Goal: Task Accomplishment & Management: Manage account settings

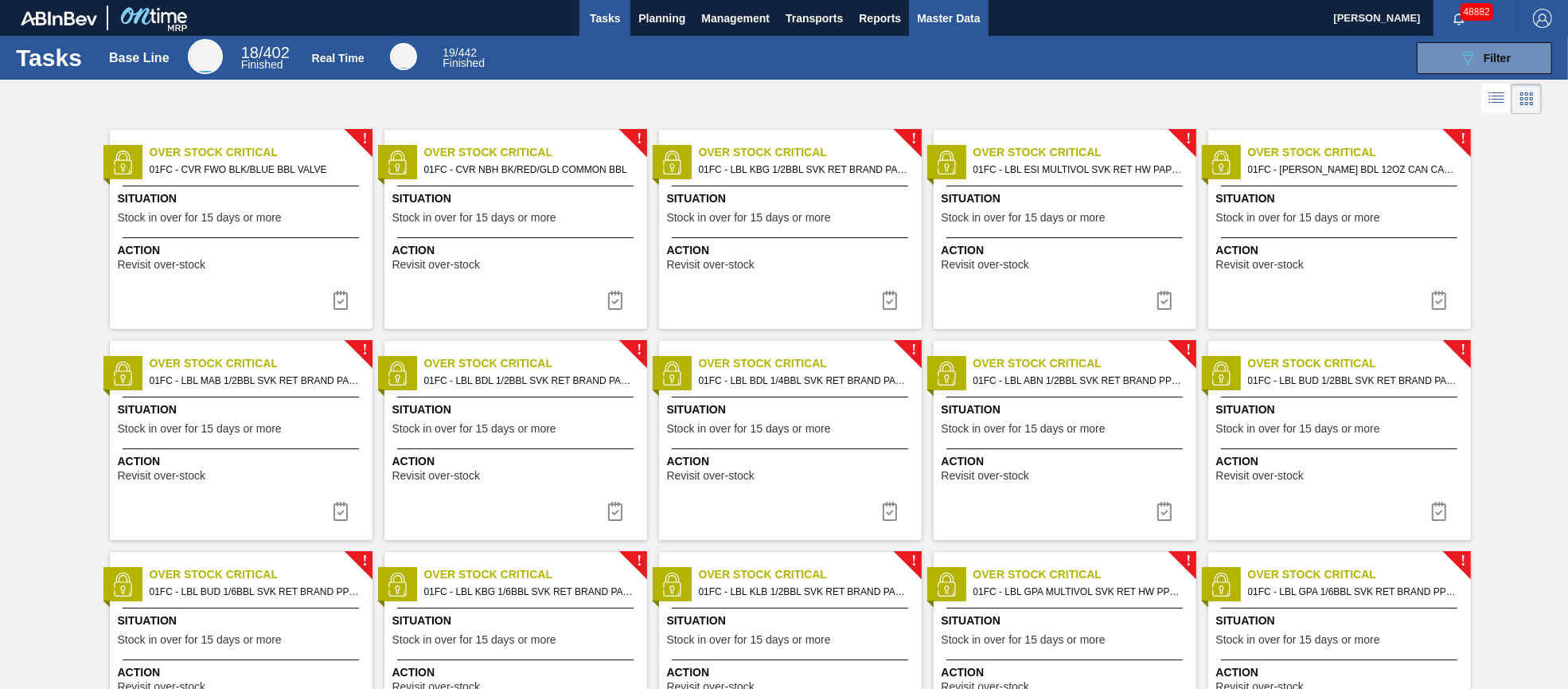
click at [929, 16] on span "Master Data" at bounding box center [948, 18] width 63 height 19
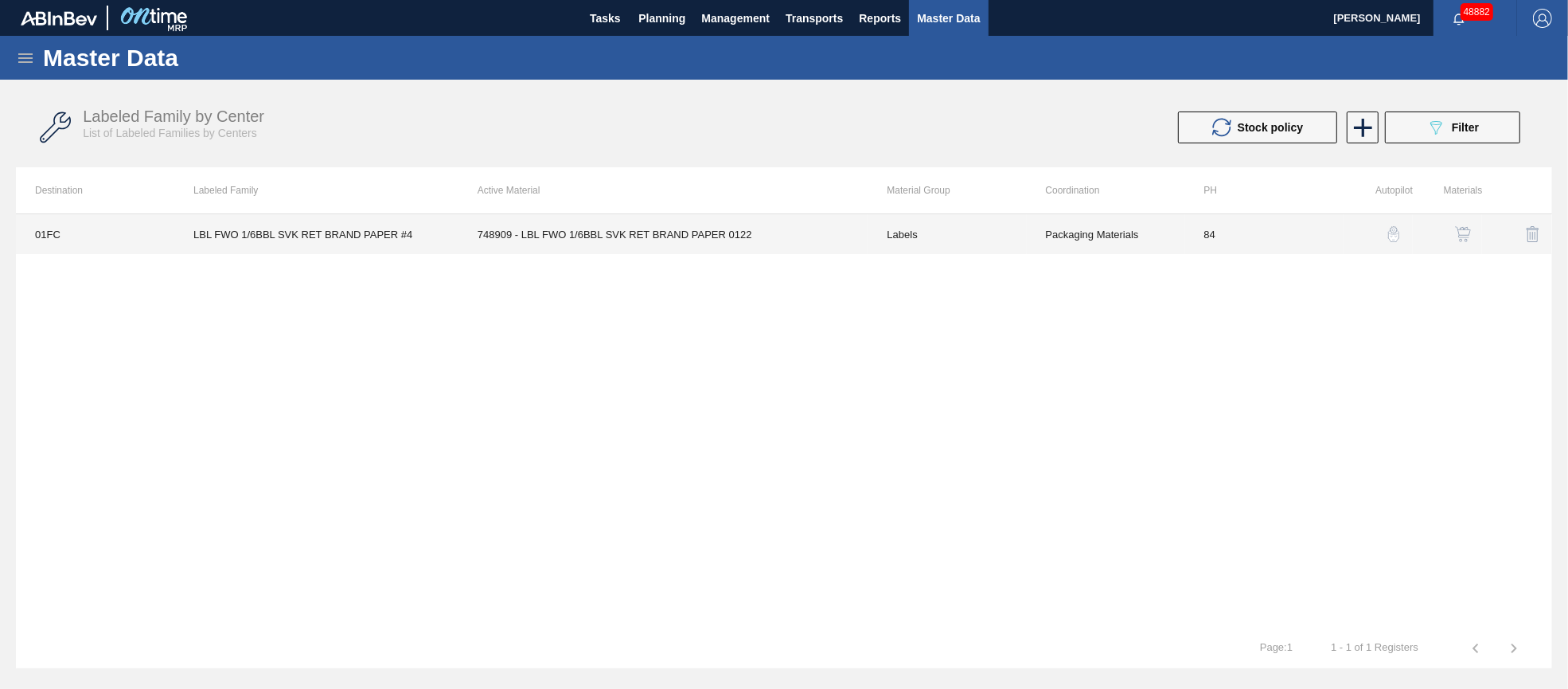
click at [597, 235] on td "748909 - LBL FWO 1/6BBL SVK RET BRAND PAPER 0122" at bounding box center [664, 234] width 410 height 40
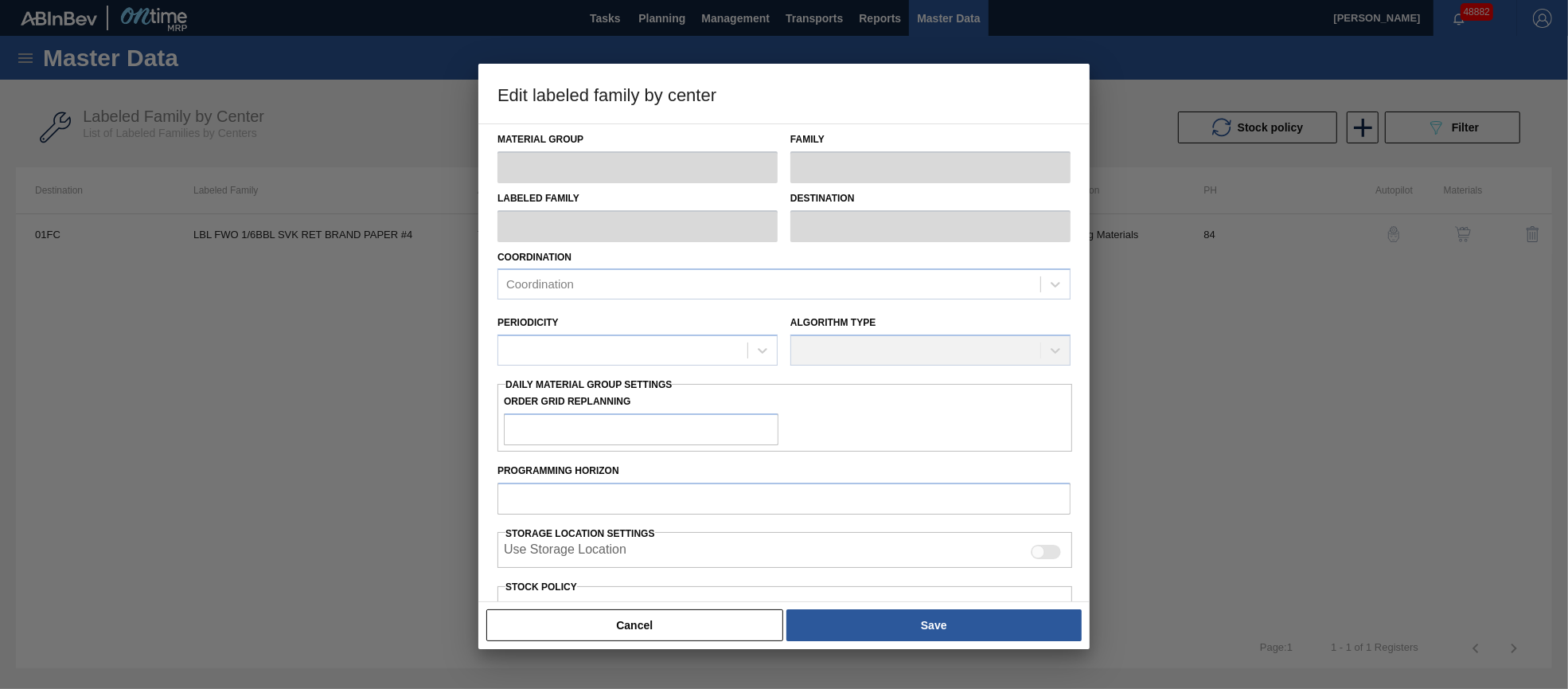
type input "Labels"
type input "Keg Labels"
type input "LBL FWO 1/6BBL SVK RET BRAND PAPER #4"
type input "01FC - Fort Collins Brewery"
type input "84"
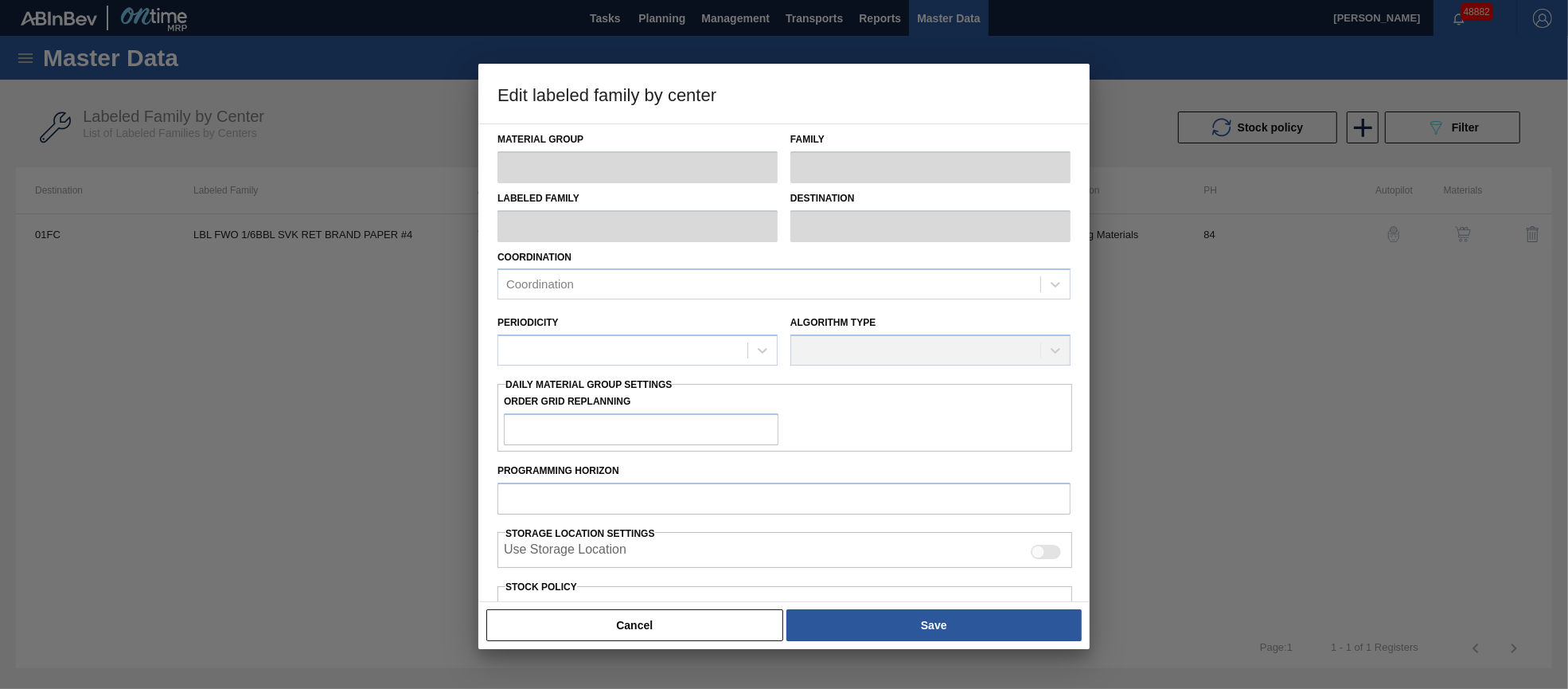
type input "0"
type input "100"
type input "0"
checkbox input "true"
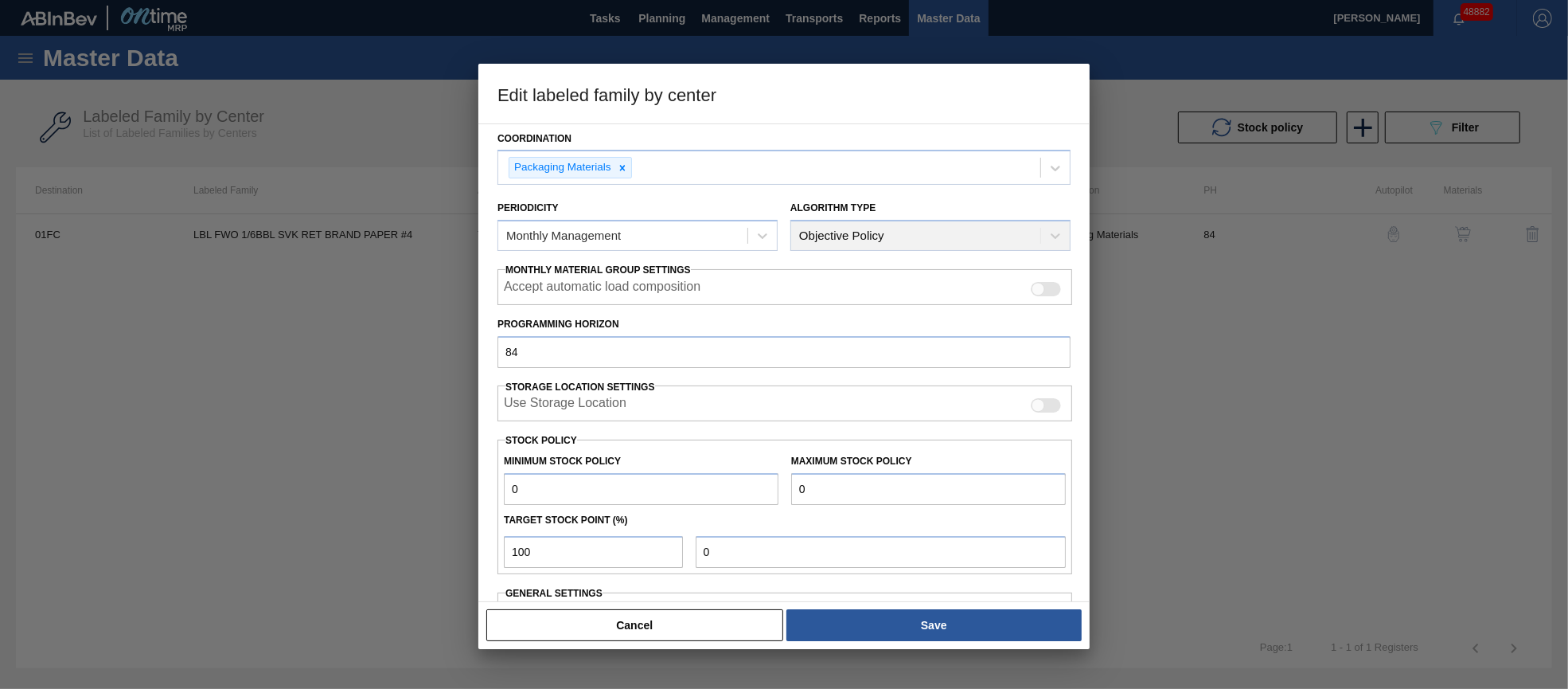
scroll to position [227, 0]
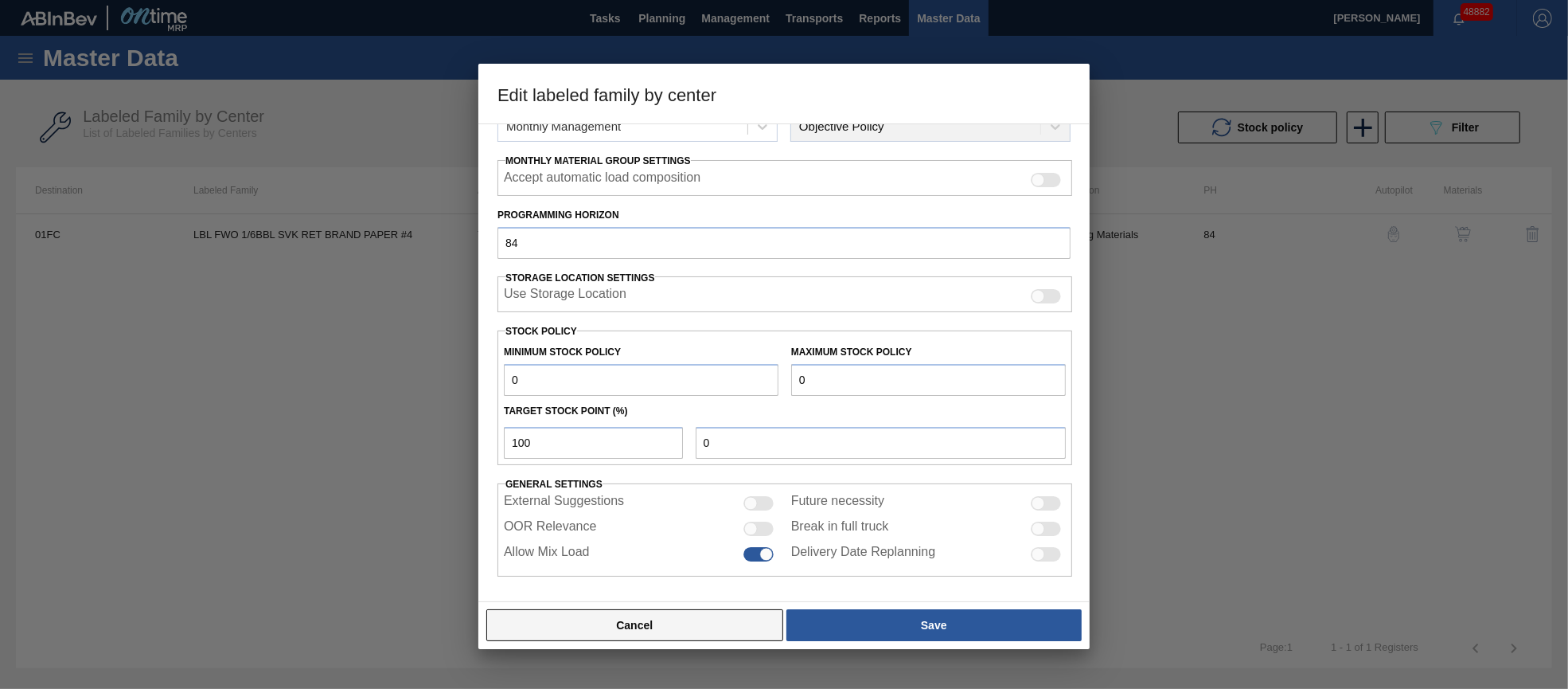
click at [648, 623] on button "Cancel" at bounding box center [634, 625] width 297 height 32
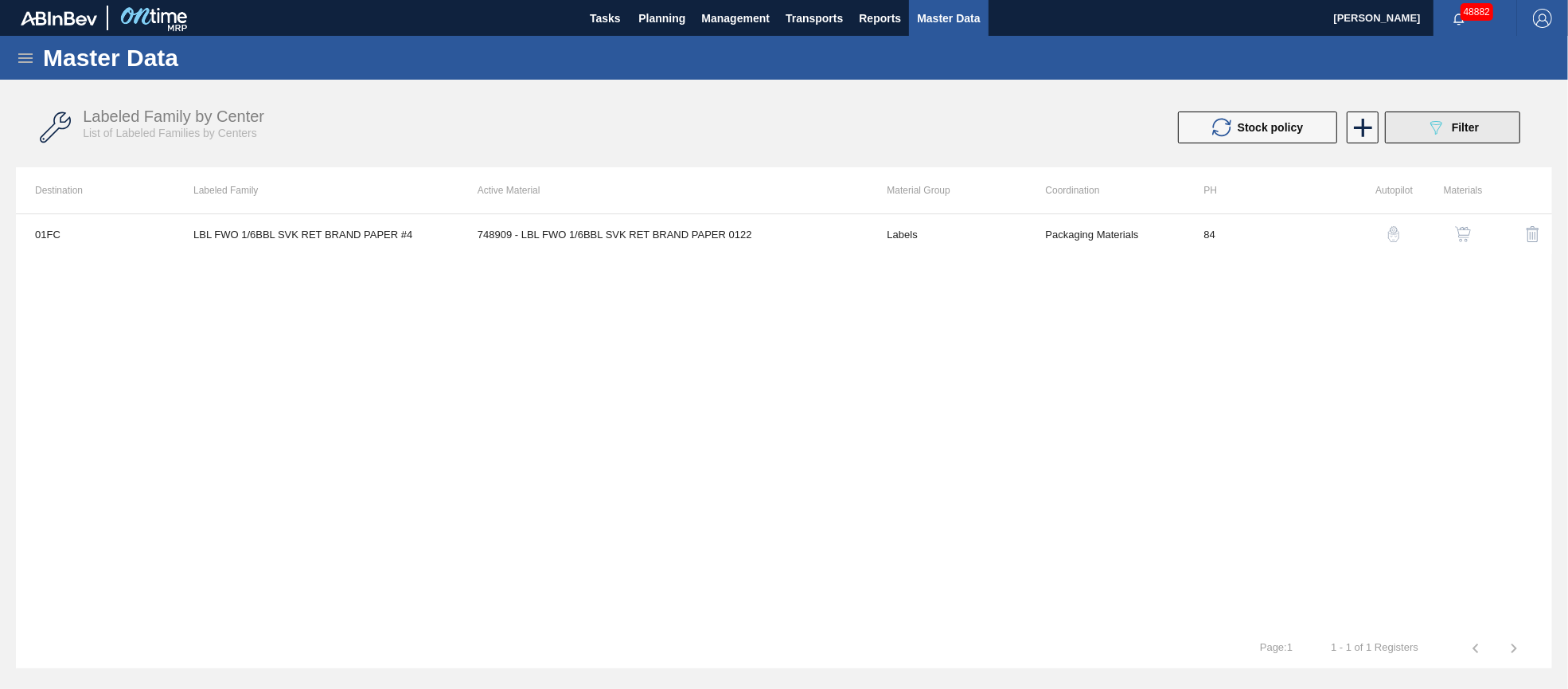
click at [1419, 122] on button "089F7B8B-B2A5-4AFE-B5C0-19BA573D28AC Filter" at bounding box center [1452, 127] width 136 height 32
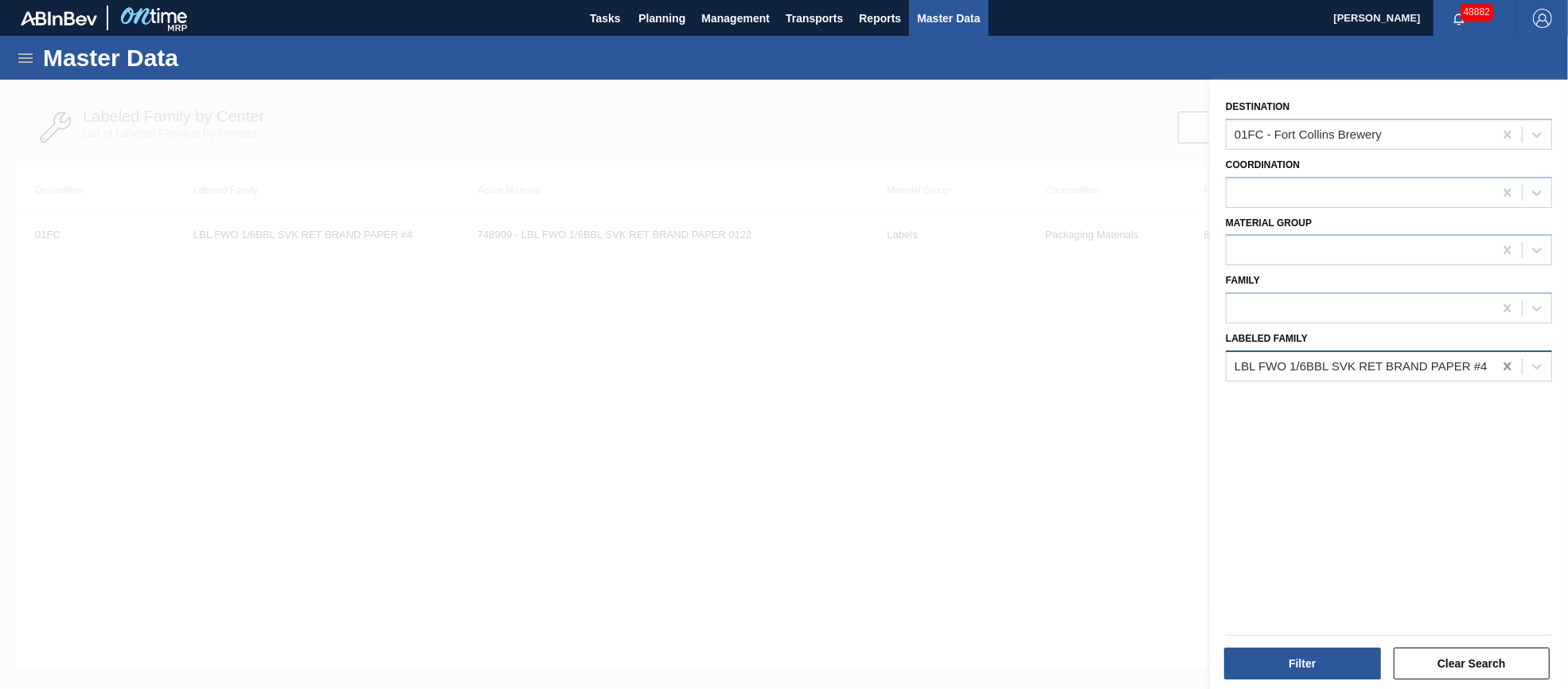
click at [1504, 366] on icon at bounding box center [1507, 366] width 16 height 16
click at [1528, 308] on icon at bounding box center [1536, 308] width 16 height 16
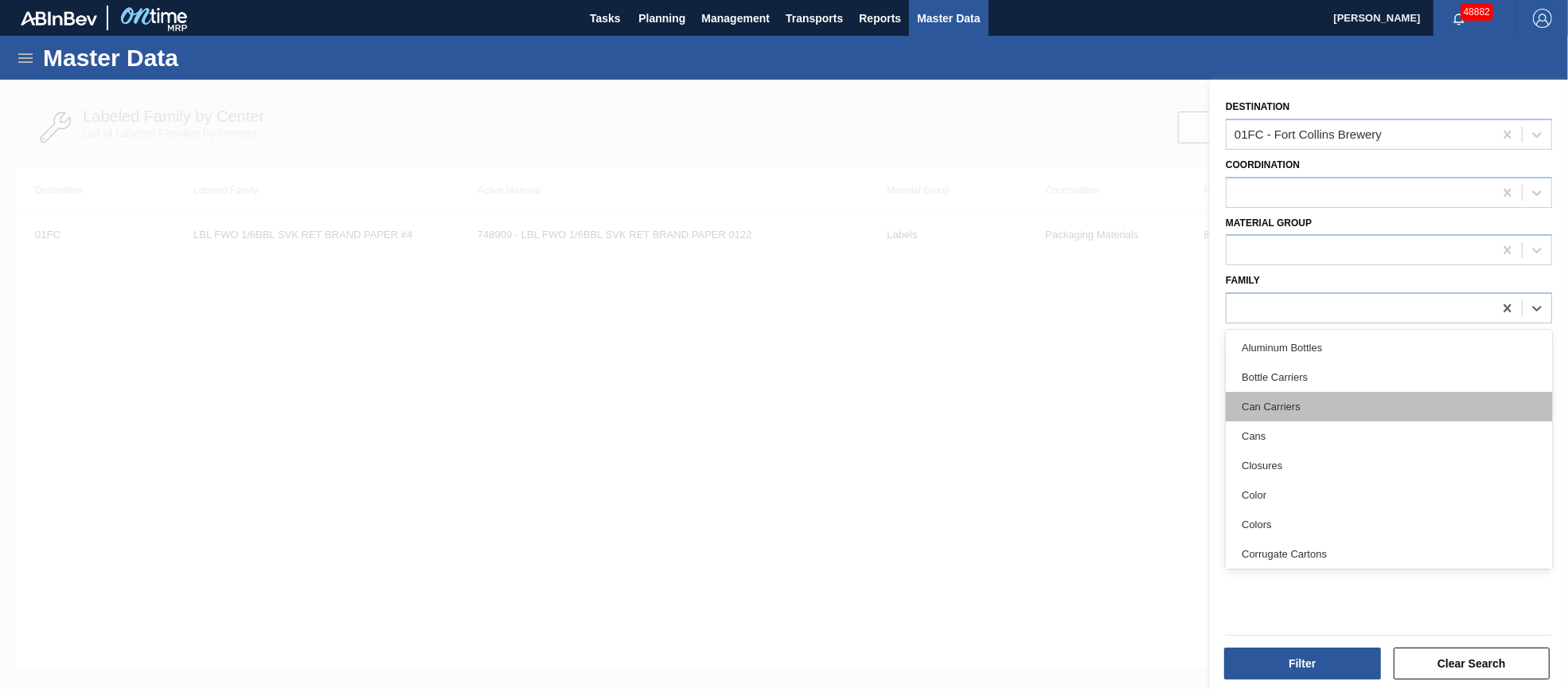
click at [1289, 406] on div "Can Carriers" at bounding box center [1389, 407] width 326 height 30
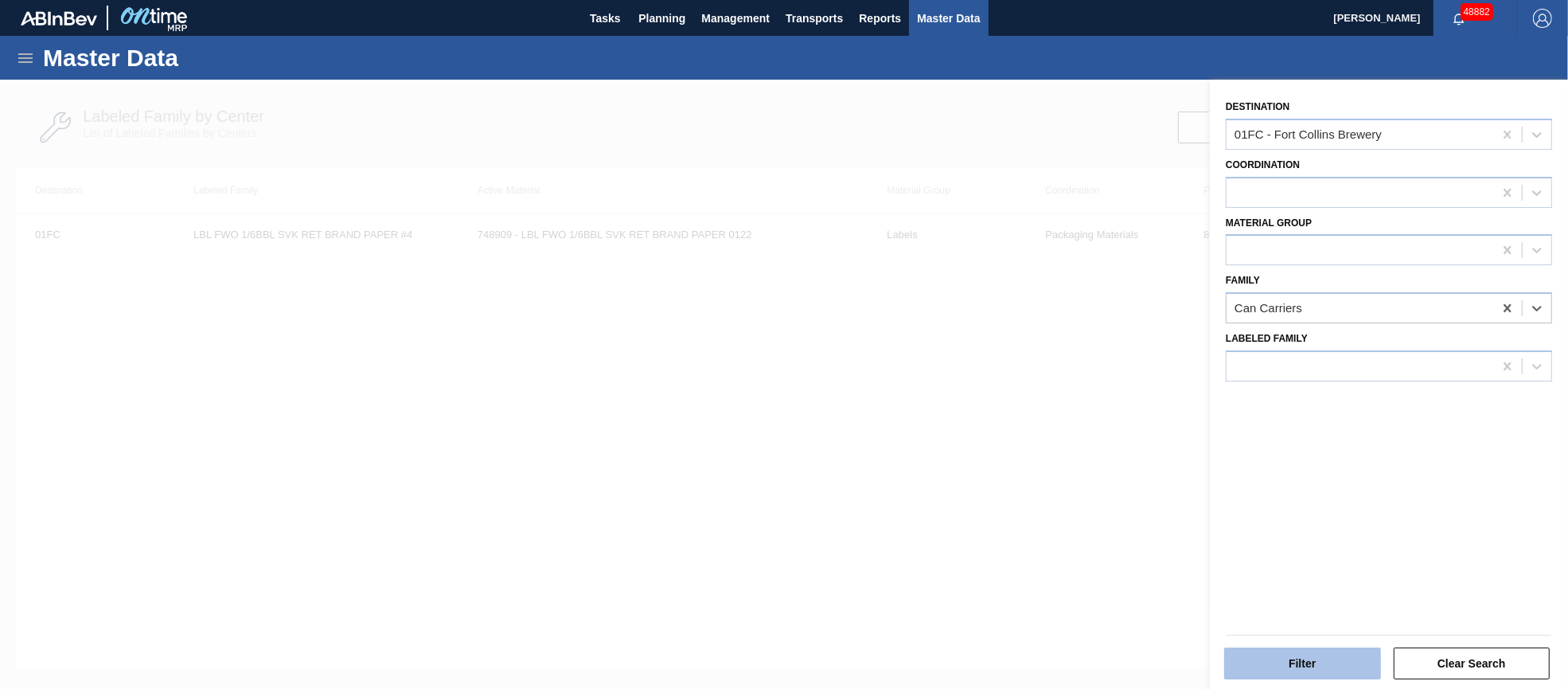
click at [1303, 667] on button "Filter" at bounding box center [1303, 663] width 157 height 32
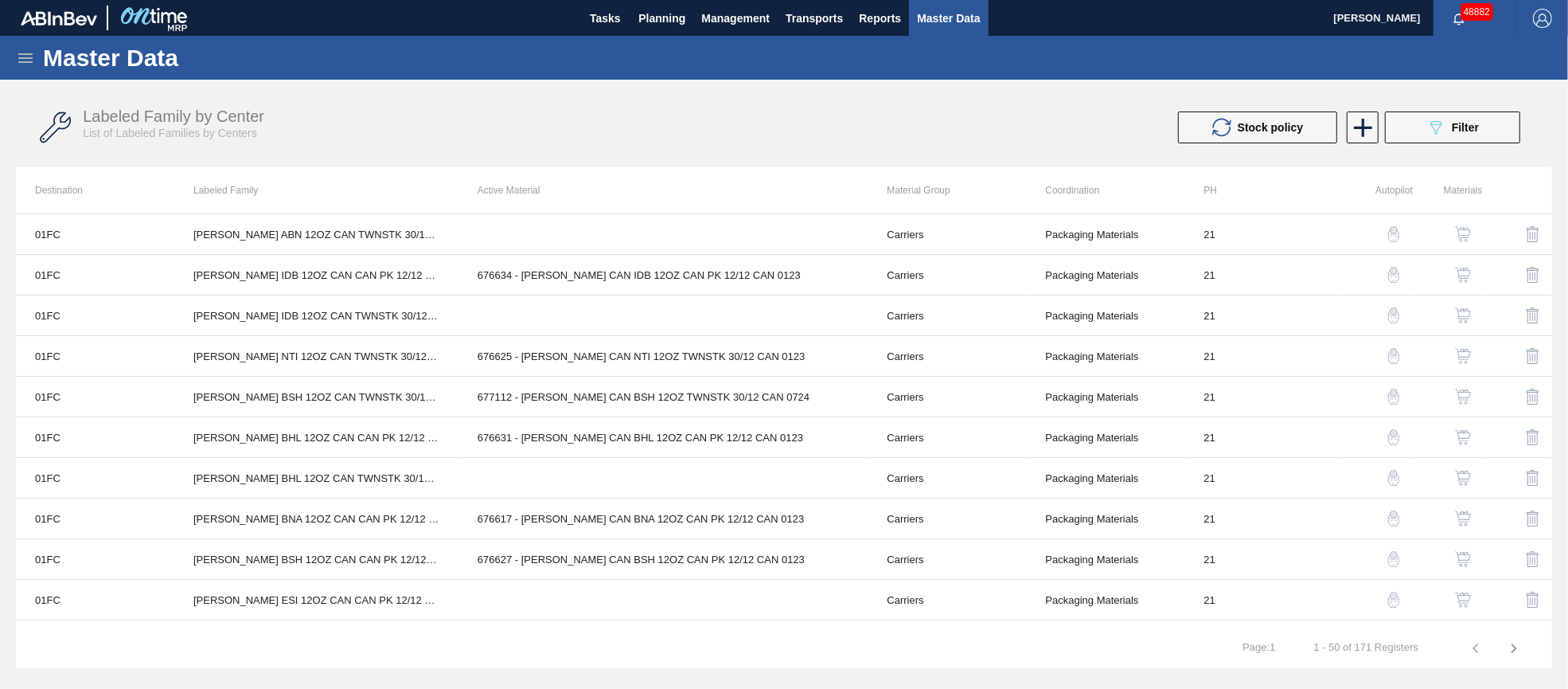
click at [1461, 275] on img "button" at bounding box center [1462, 275] width 16 height 16
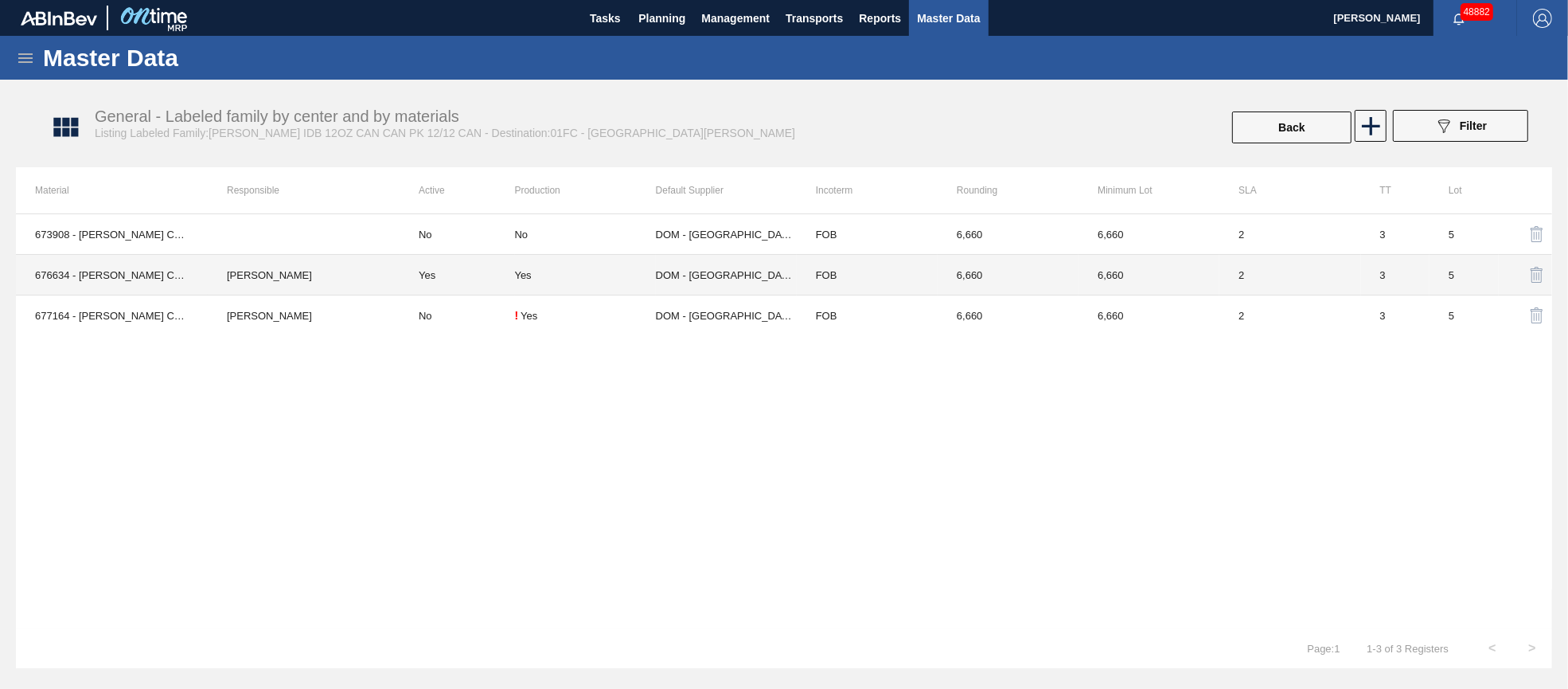
click at [431, 271] on td "Yes" at bounding box center [457, 275] width 116 height 41
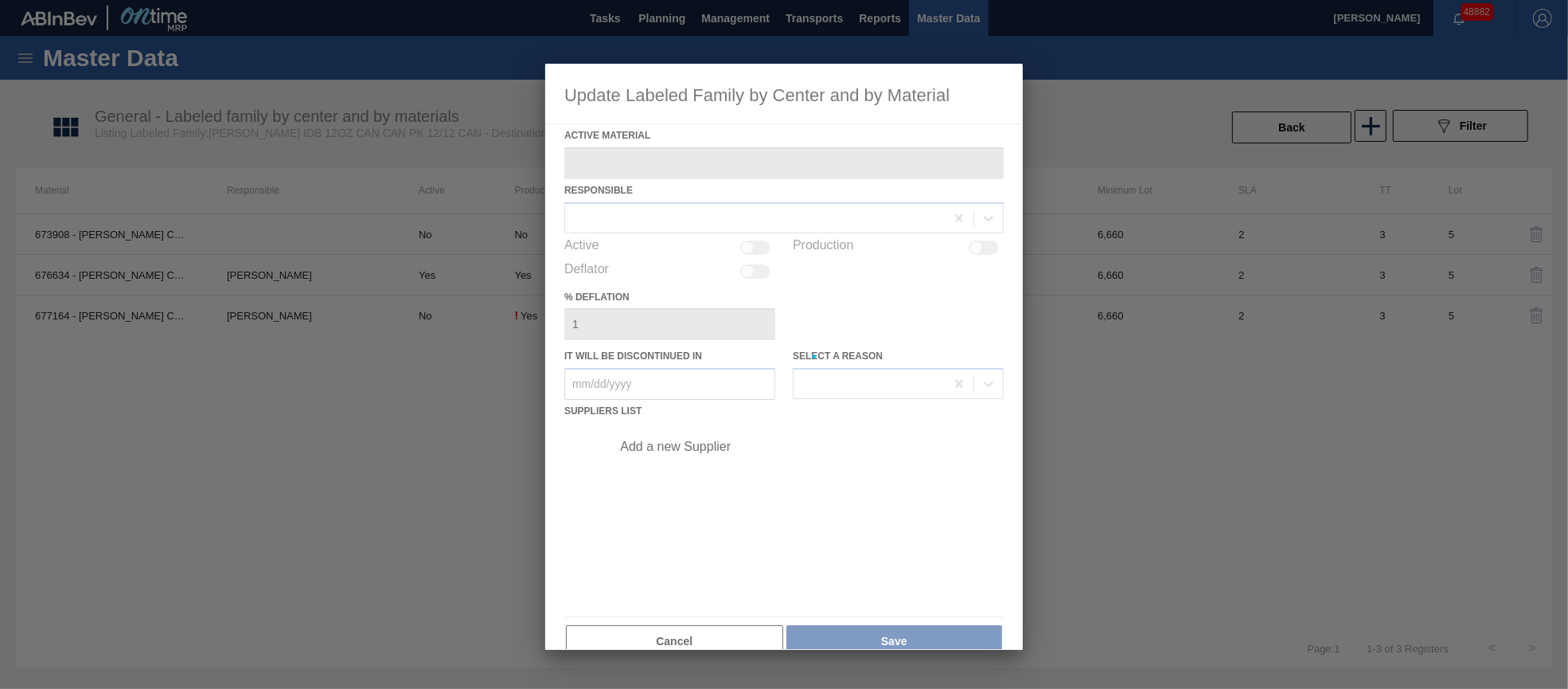
type Material "676634 - [PERSON_NAME] CAN IDB 12OZ CAN PK 12/12 CAN 0123"
checkbox input "true"
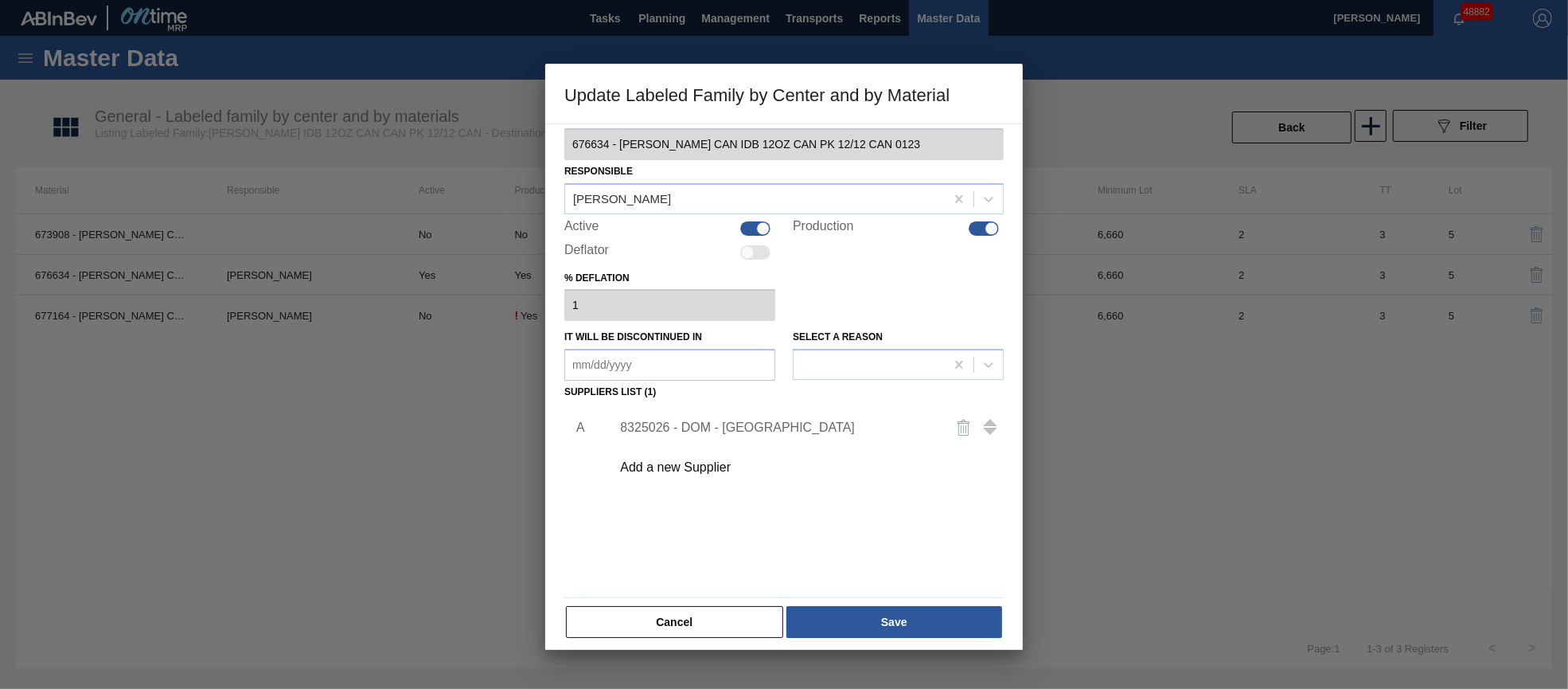
scroll to position [27, 0]
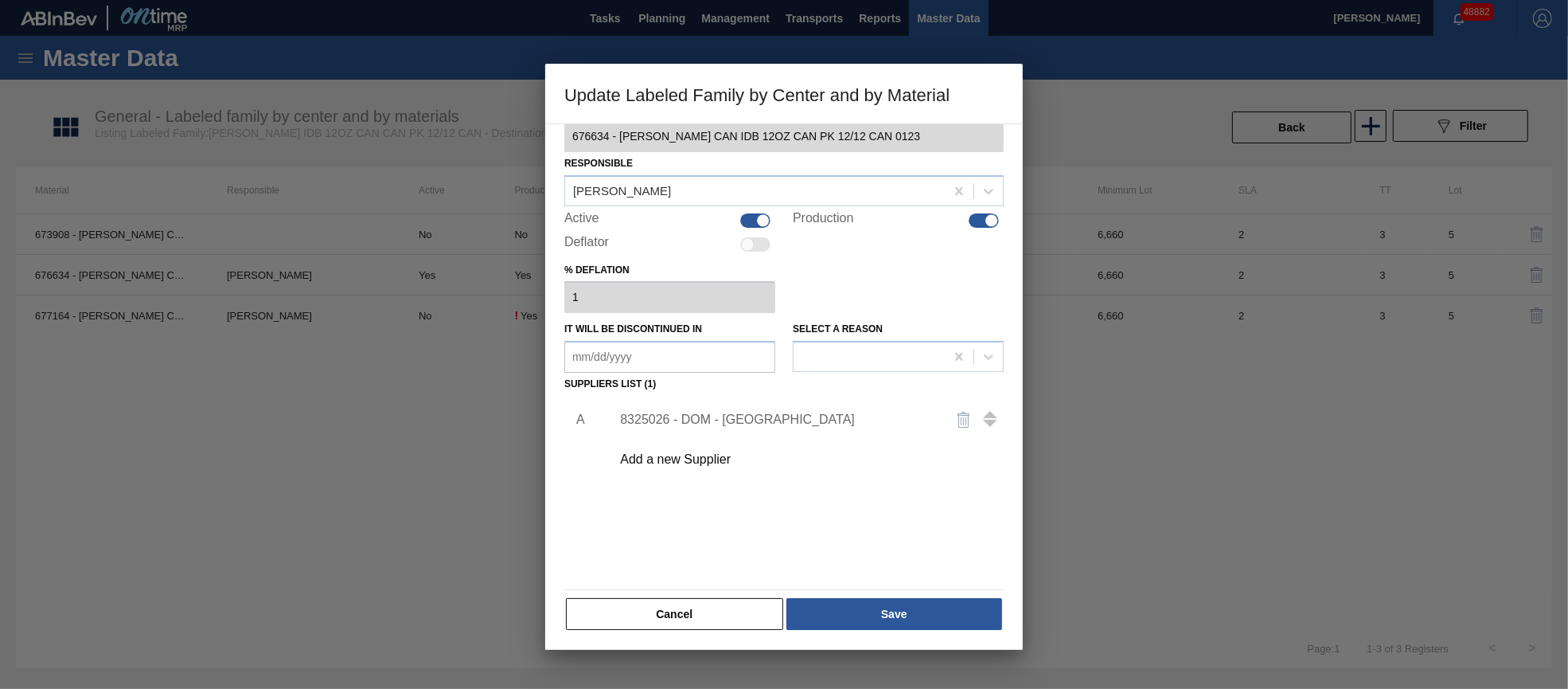
click at [663, 613] on button "Cancel" at bounding box center [674, 614] width 217 height 32
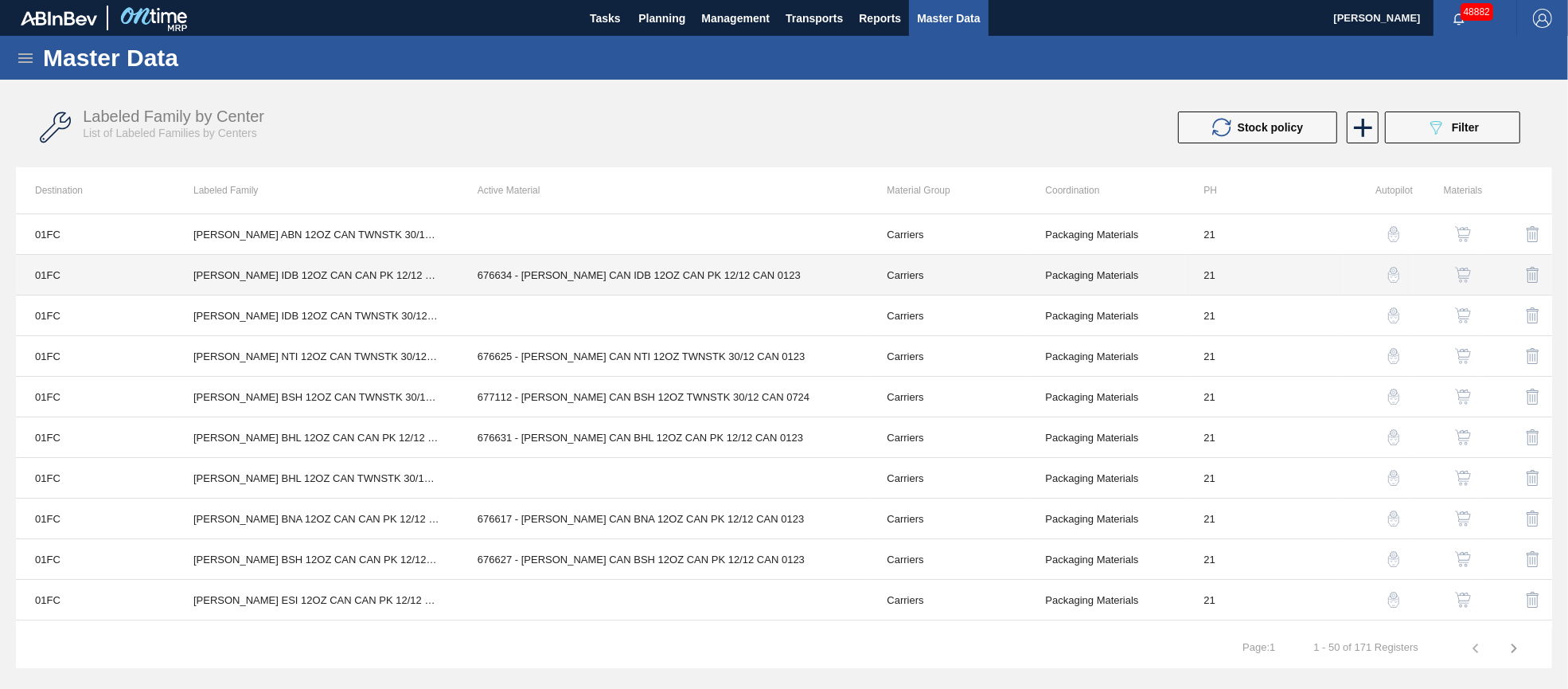
click at [1091, 266] on td "Packaging Materials" at bounding box center [1106, 275] width 159 height 41
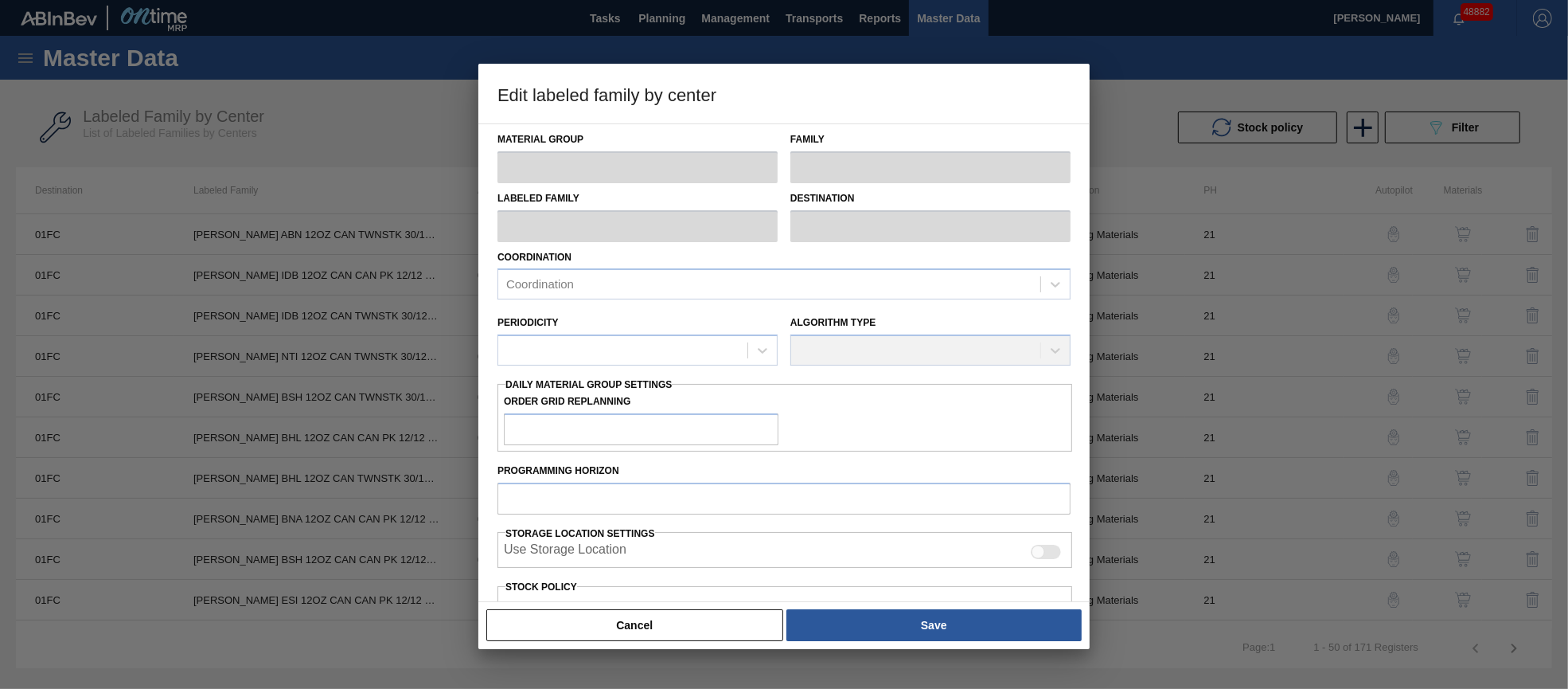
type input "Carriers"
type input "Can Carriers"
type input "[PERSON_NAME] IDB 12OZ CAN CAN PK 12/12 CAN"
type input "01FC - Fort Collins Brewery"
type input "21"
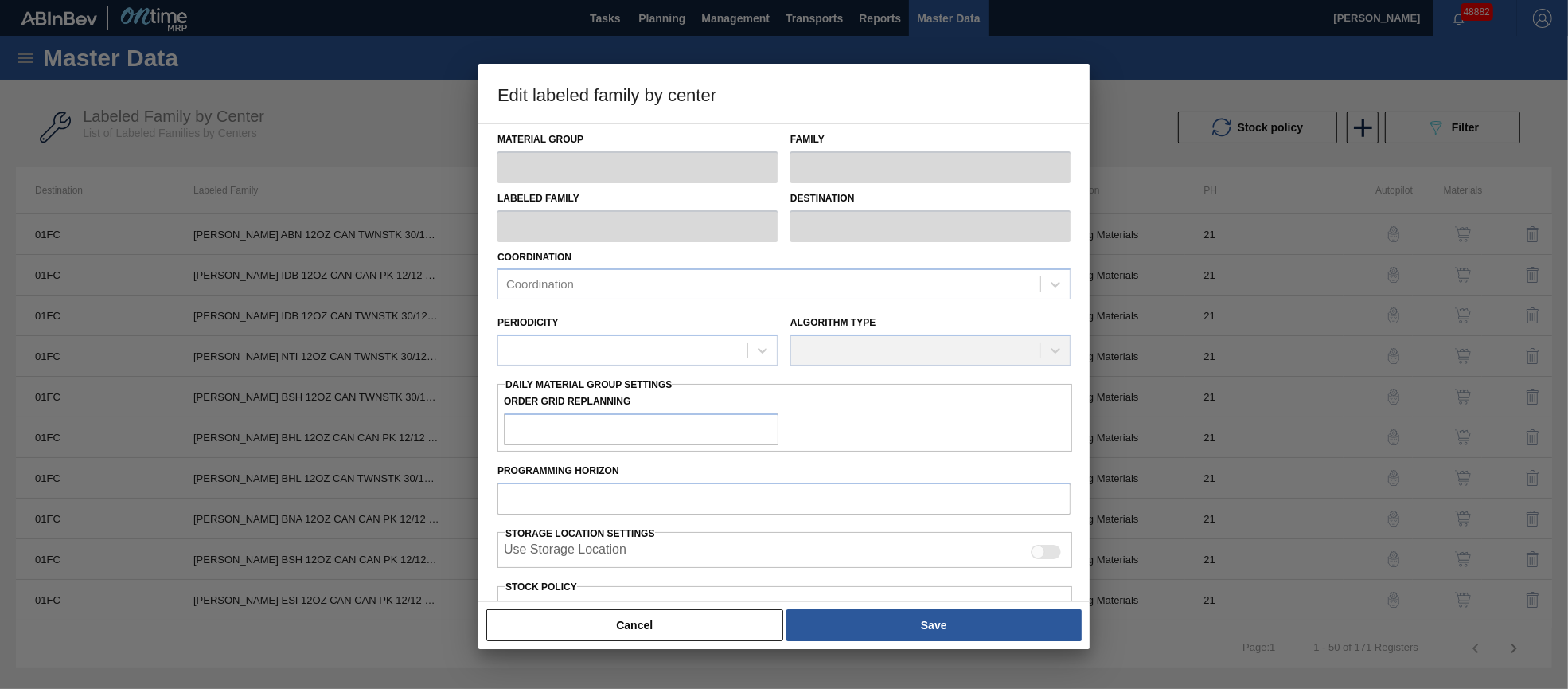
type input "0"
type input "48,840"
type input "0"
checkbox input "true"
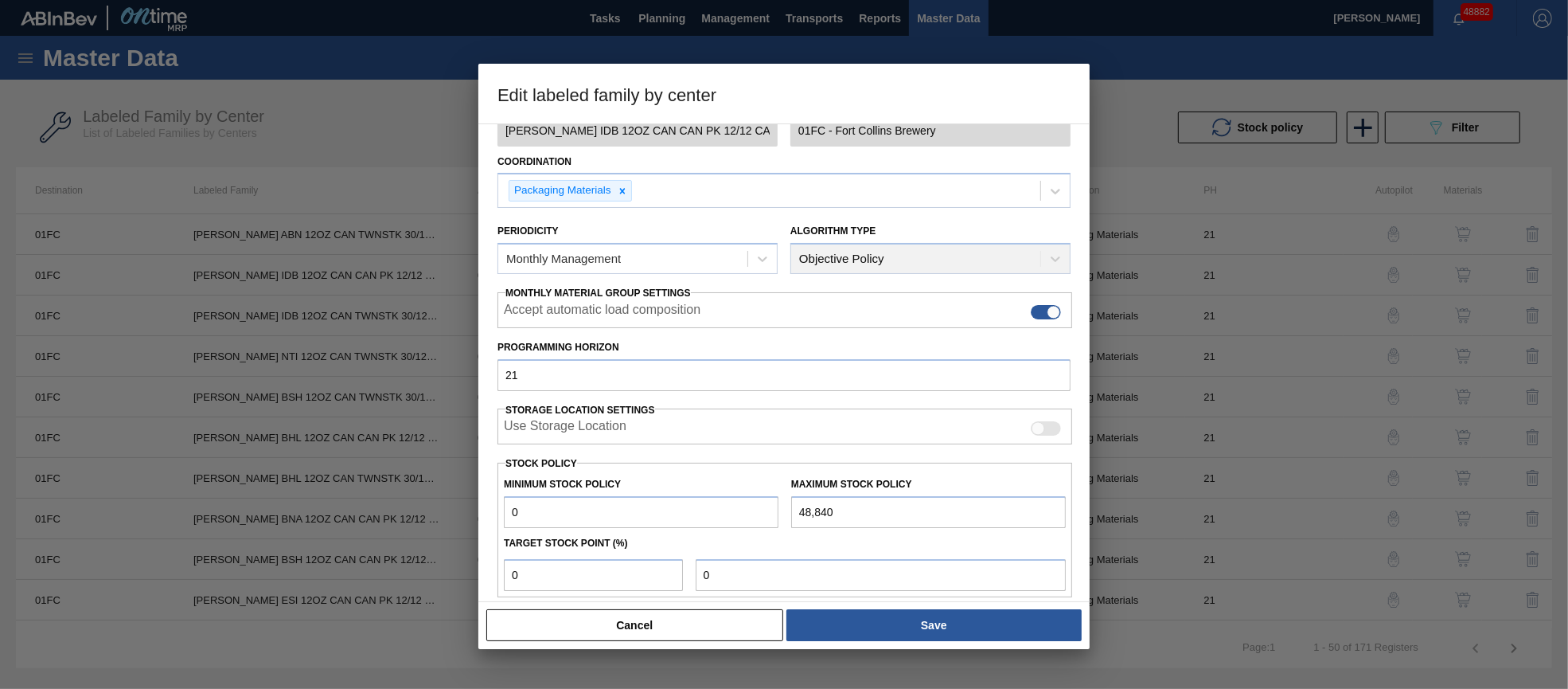
scroll to position [227, 0]
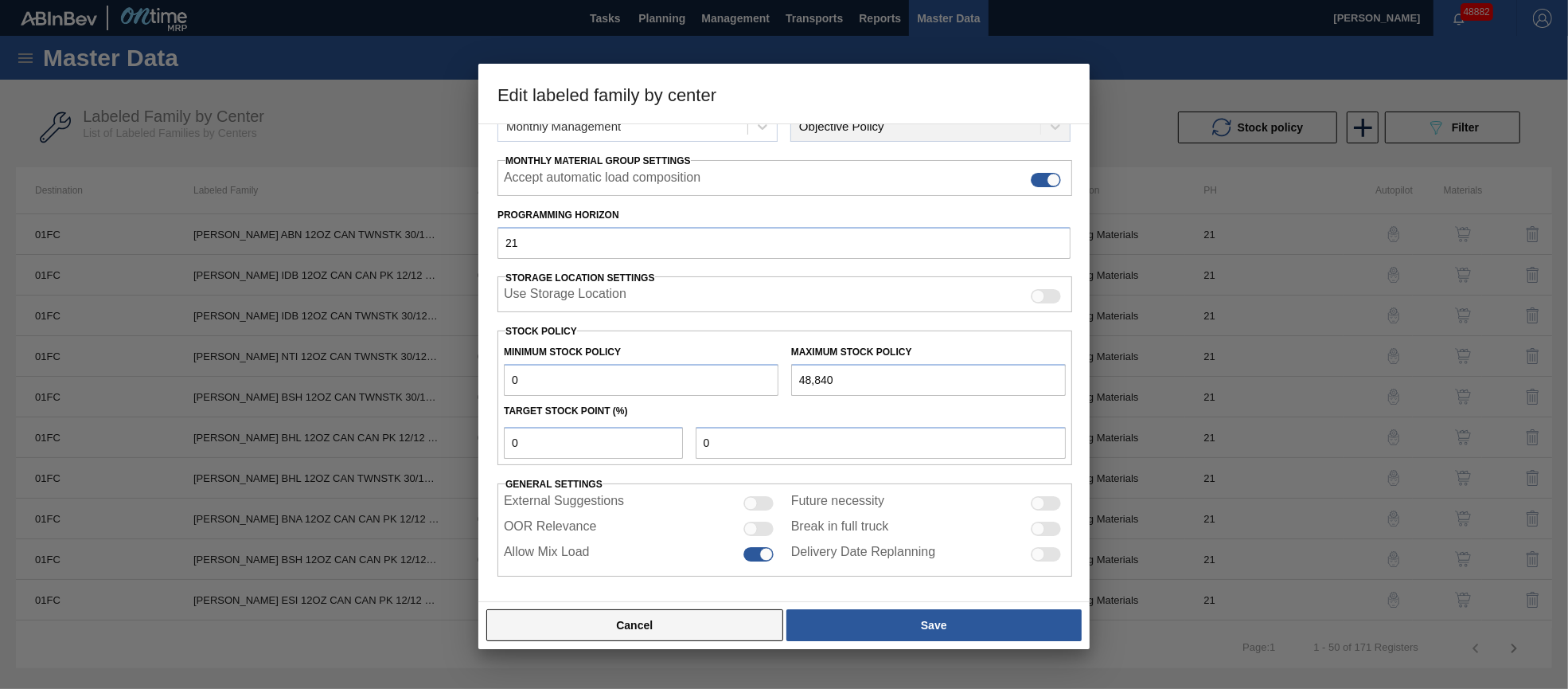
click at [647, 634] on button "Cancel" at bounding box center [634, 625] width 297 height 32
